Goal: Information Seeking & Learning: Check status

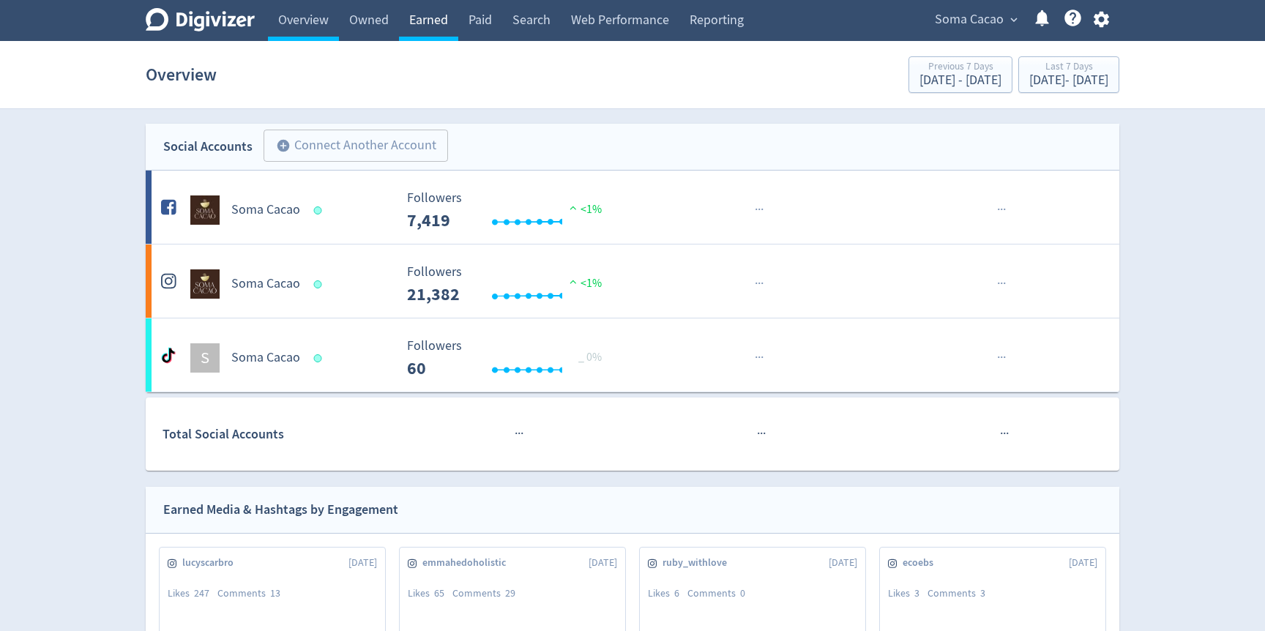
click at [433, 31] on link "Earned" at bounding box center [428, 20] width 59 height 41
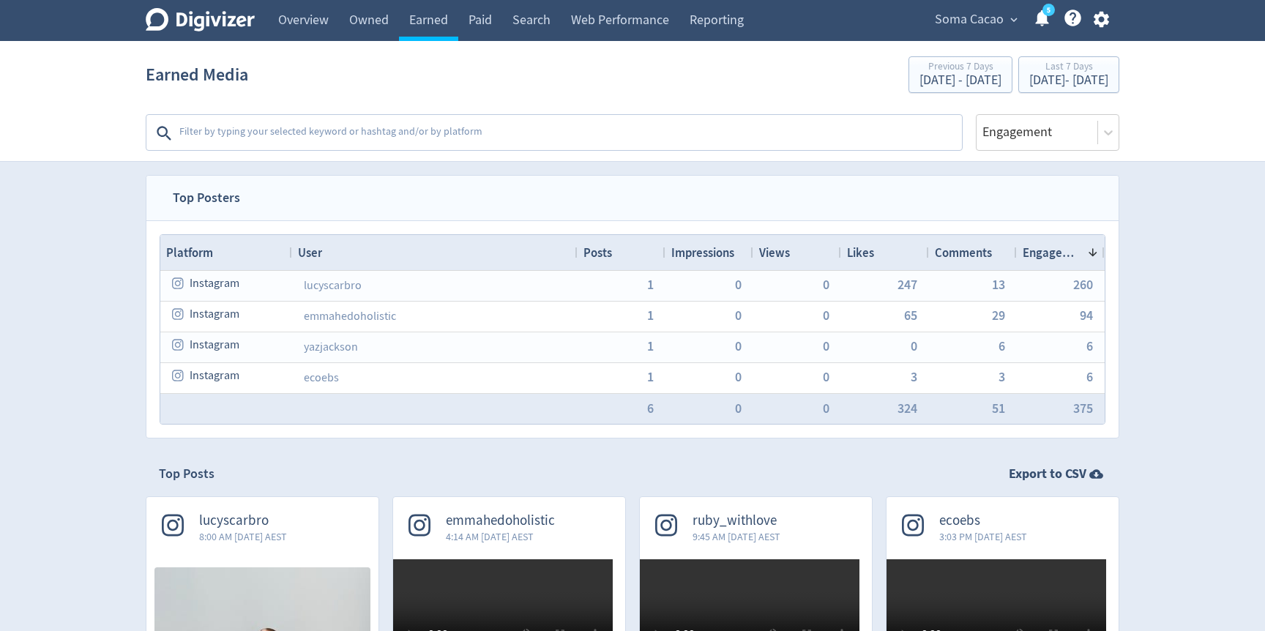
click at [975, 21] on span "Soma Cacao" at bounding box center [969, 19] width 69 height 23
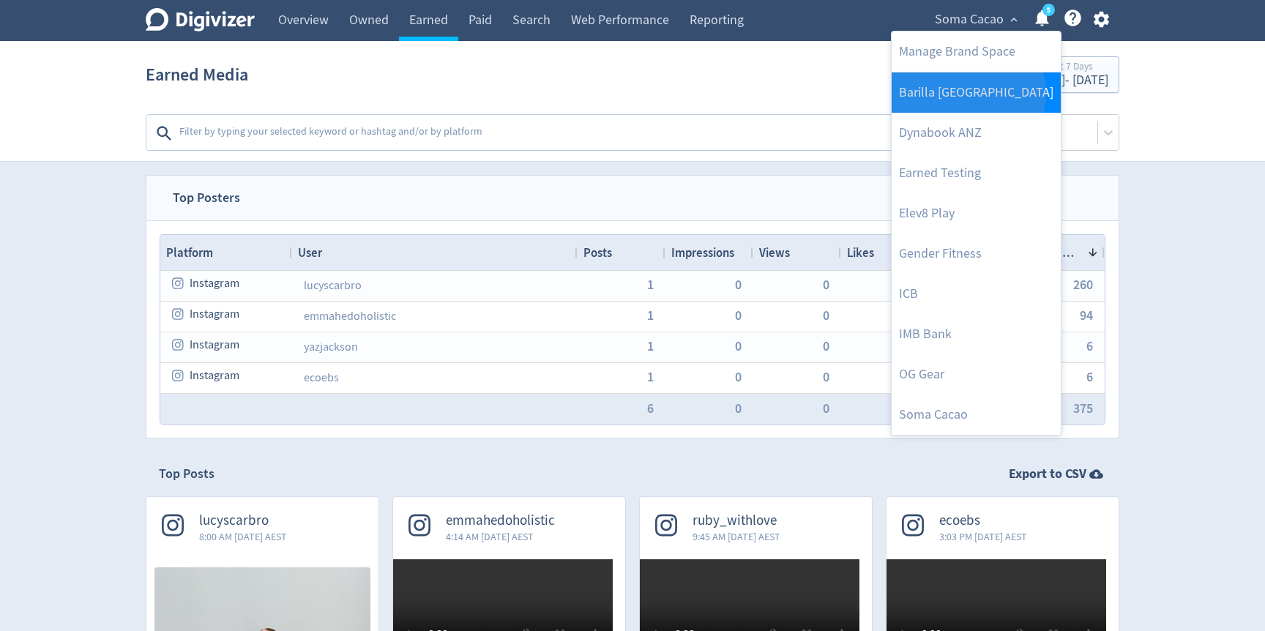
click at [967, 93] on link "Barilla [GEOGRAPHIC_DATA]" at bounding box center [976, 92] width 169 height 40
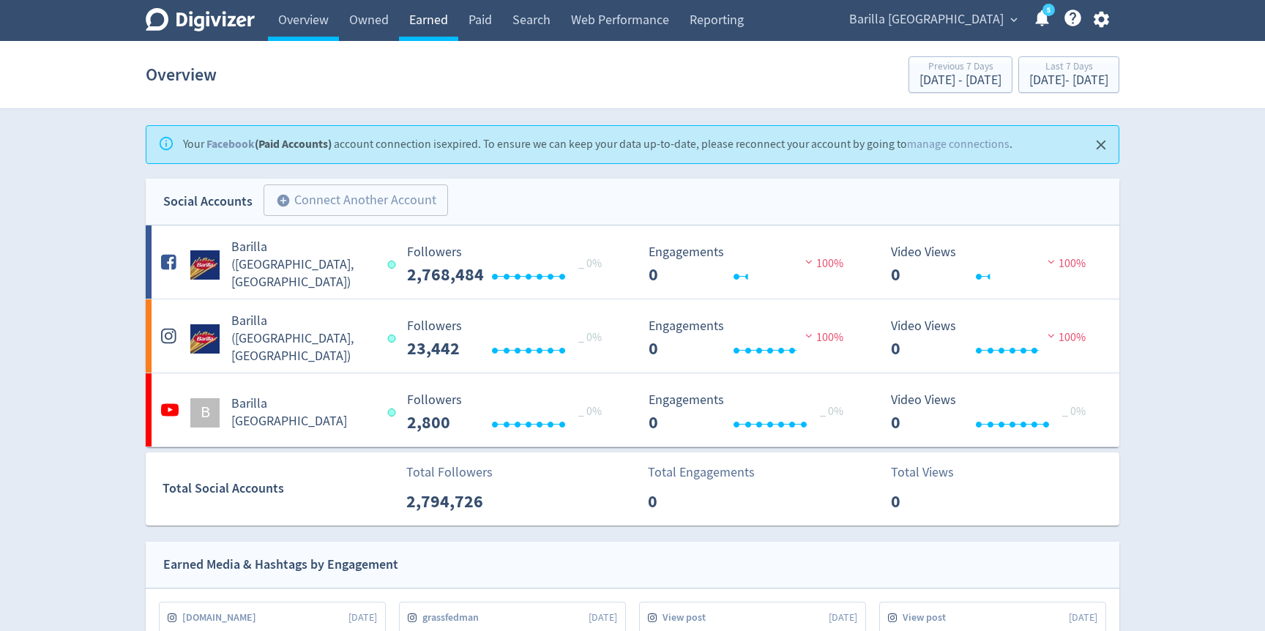
click at [422, 22] on link "Earned" at bounding box center [428, 20] width 59 height 41
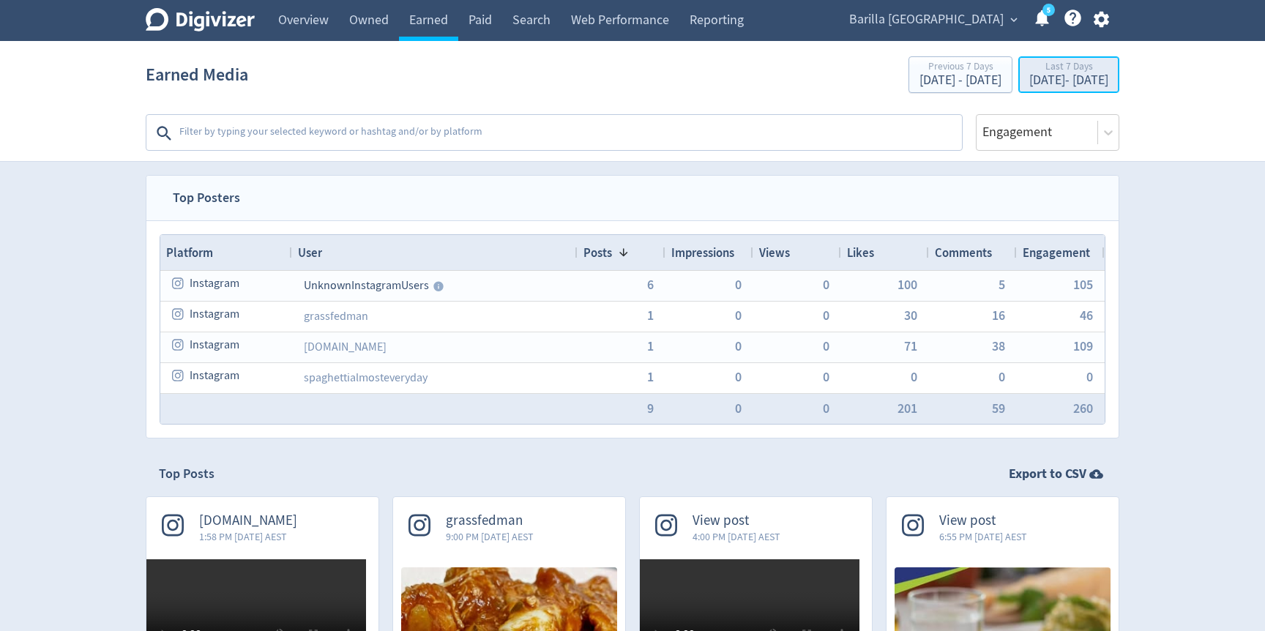
click at [1024, 89] on div "Last 7 Days [DATE] - [DATE]" at bounding box center [1069, 76] width 92 height 30
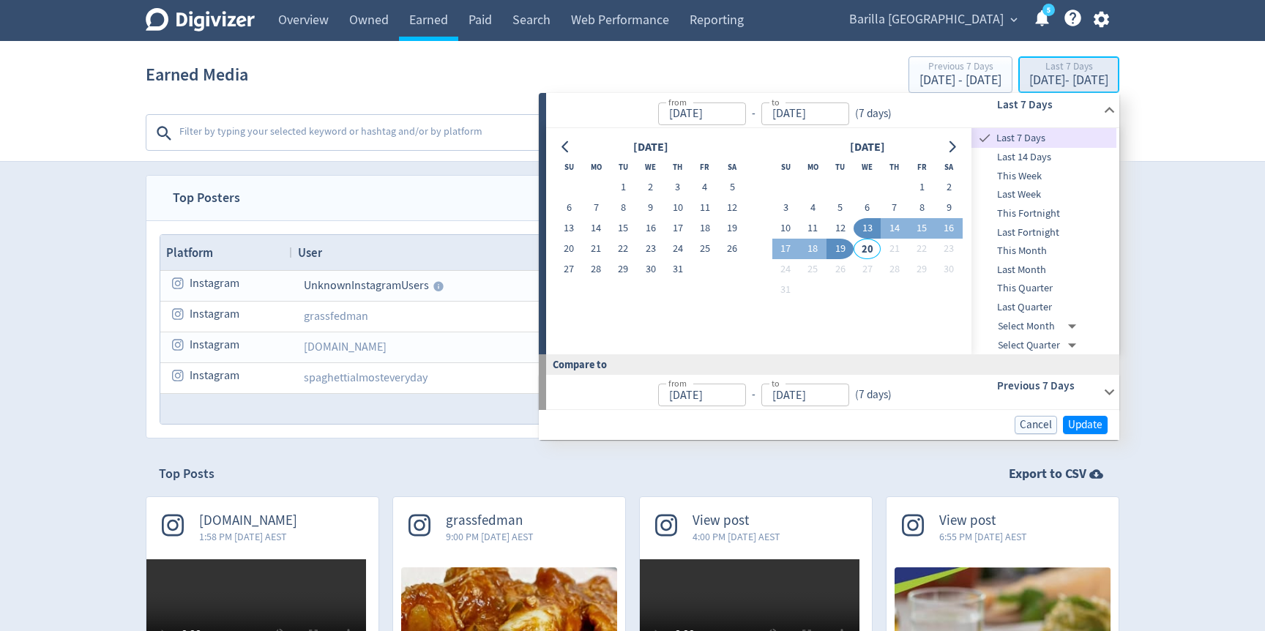
type input "[DATE]"
click at [931, 207] on button "8" at bounding box center [921, 208] width 27 height 21
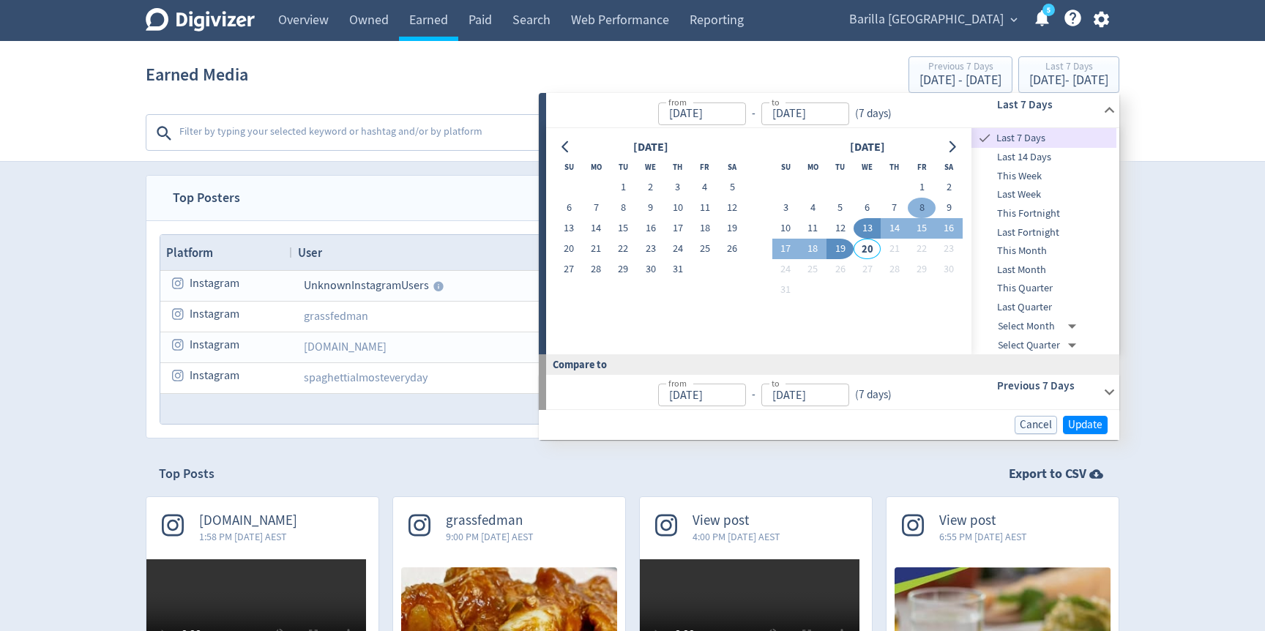
type input "[DATE]"
click at [837, 226] on button "12" at bounding box center [840, 228] width 27 height 21
type input "[DATE]"
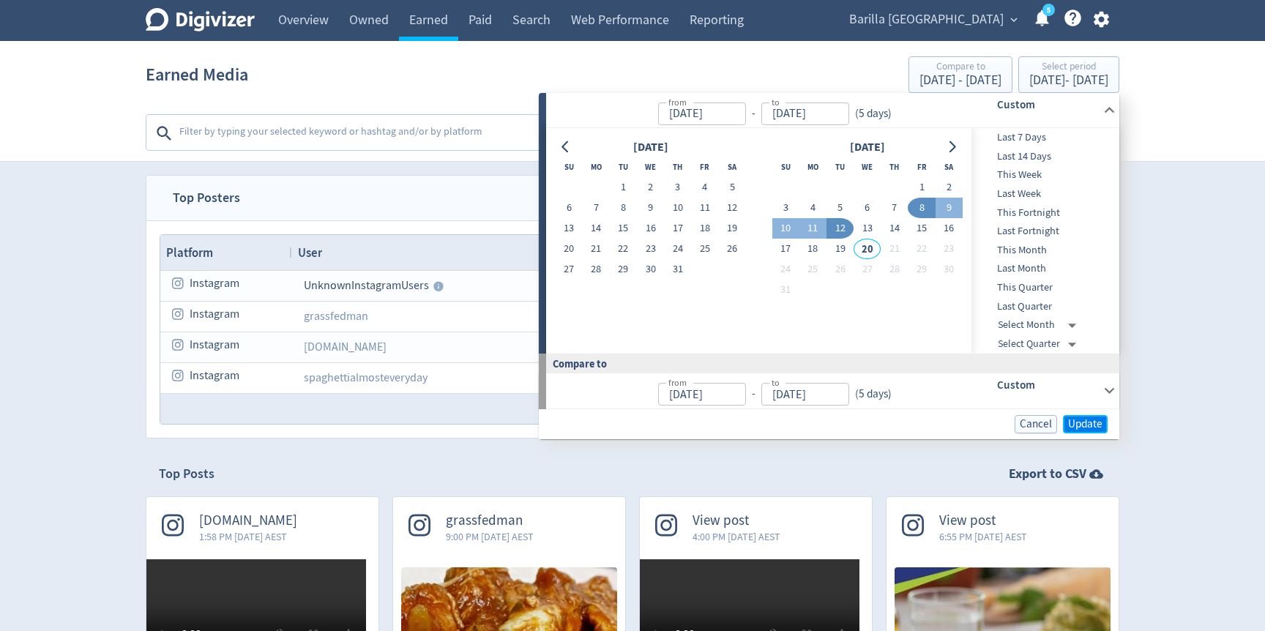
click at [1079, 421] on span "Update" at bounding box center [1085, 424] width 34 height 11
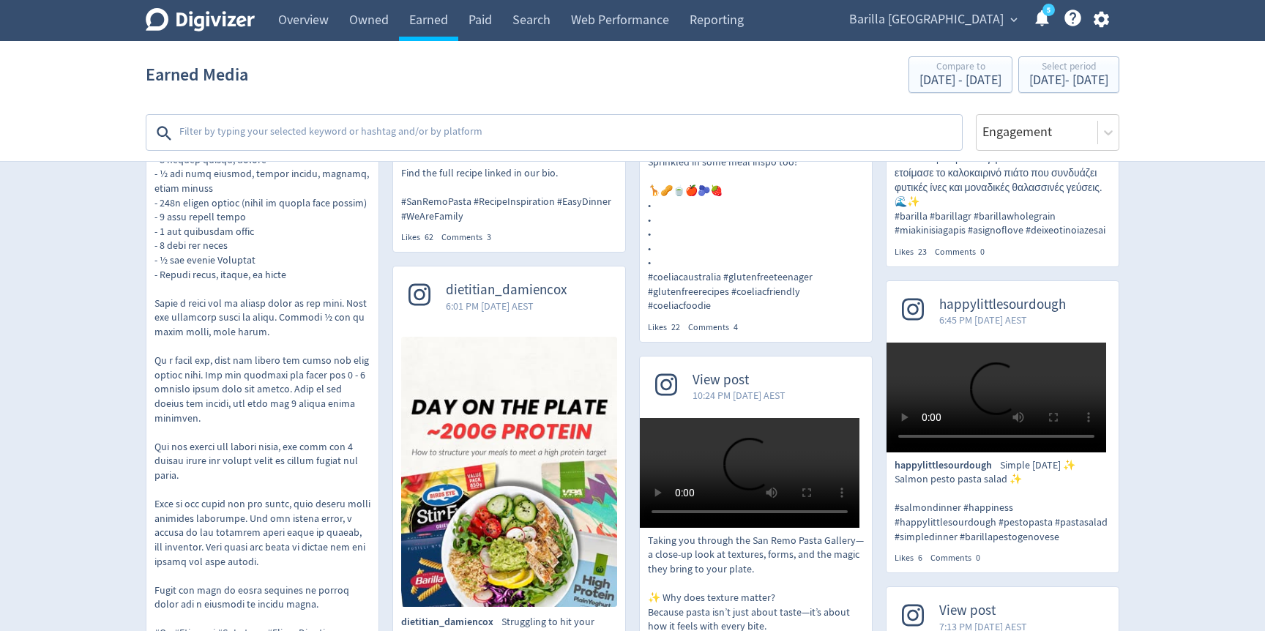
scroll to position [737, 0]
